Goal: Information Seeking & Learning: Learn about a topic

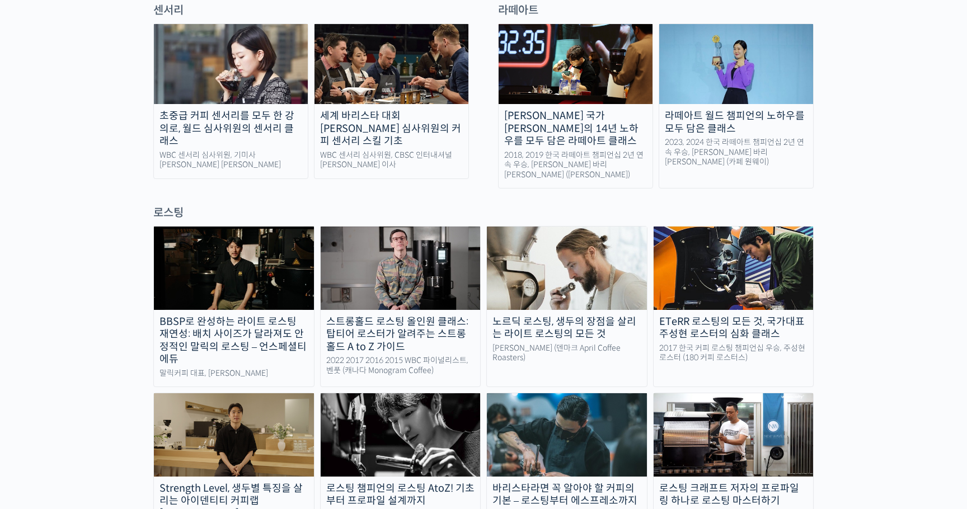
scroll to position [840, 0]
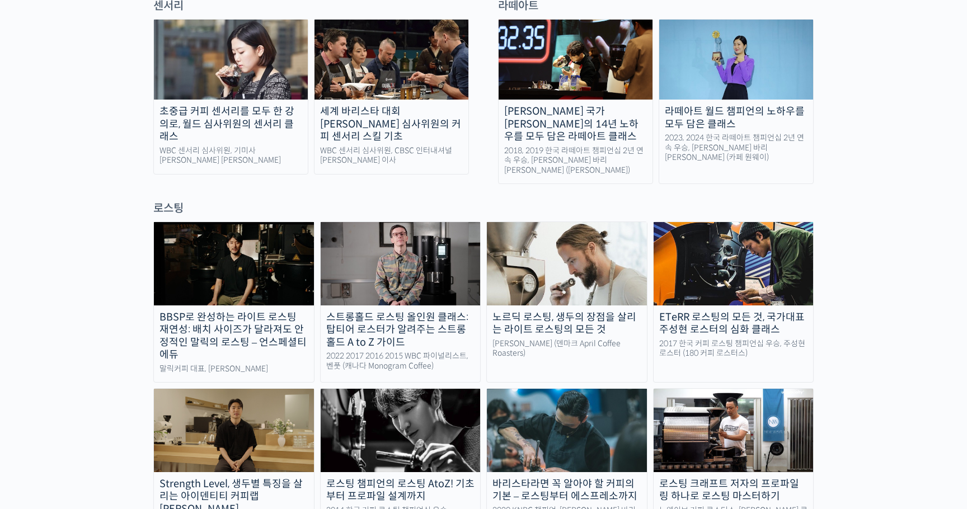
click at [724, 227] on img at bounding box center [734, 263] width 160 height 83
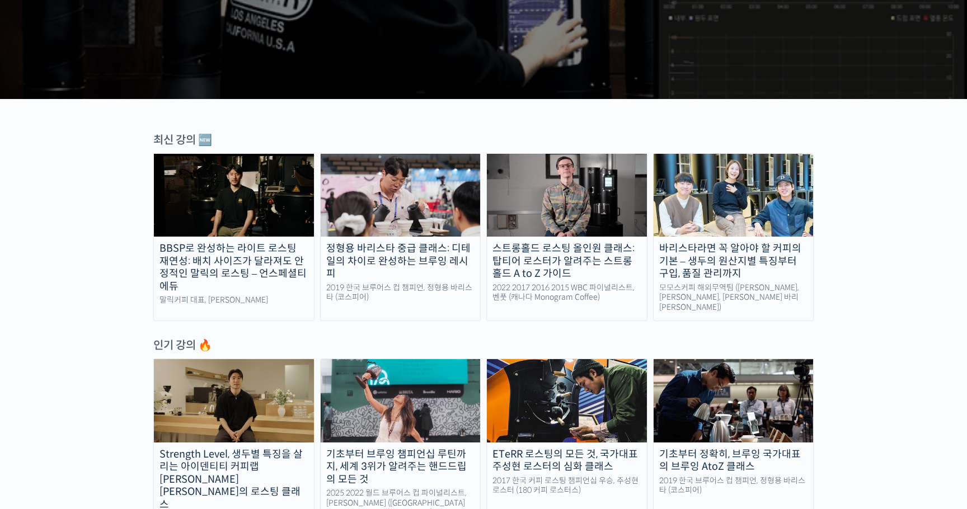
scroll to position [280, 0]
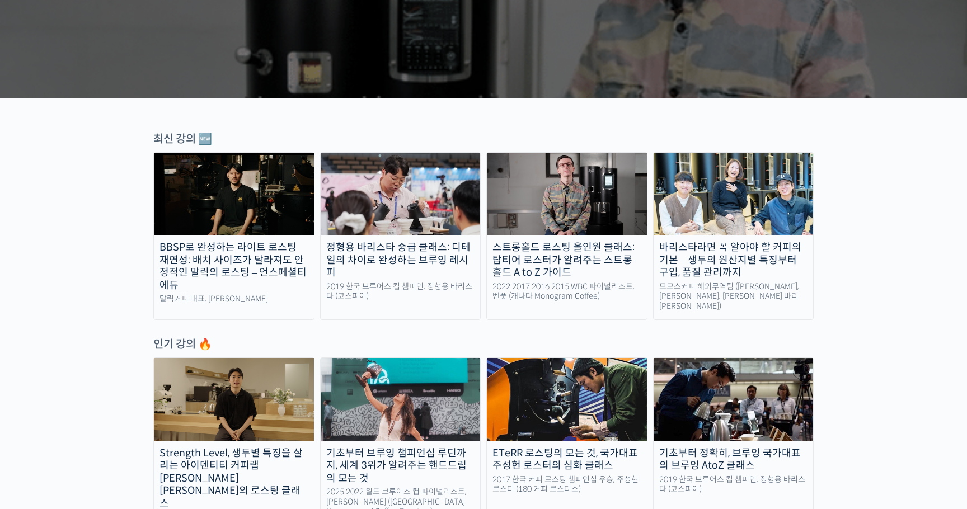
click at [607, 231] on img at bounding box center [567, 194] width 160 height 83
